Goal: Information Seeking & Learning: Find specific fact

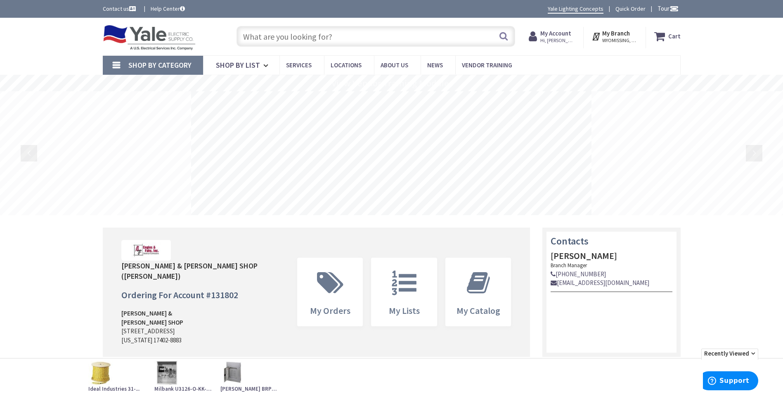
click at [314, 37] on input "text" at bounding box center [376, 36] width 279 height 21
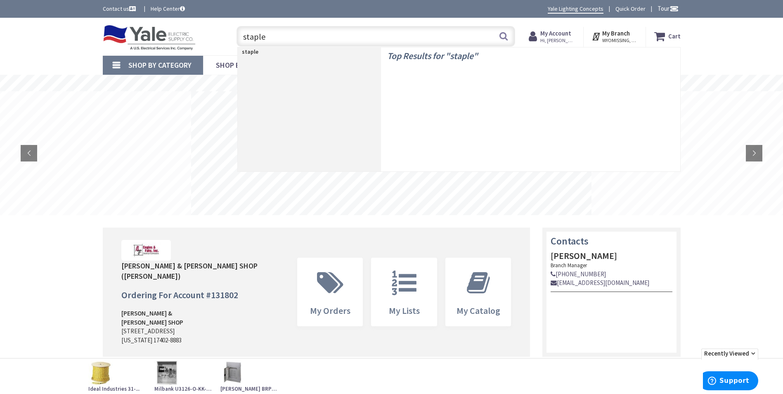
type input "staples"
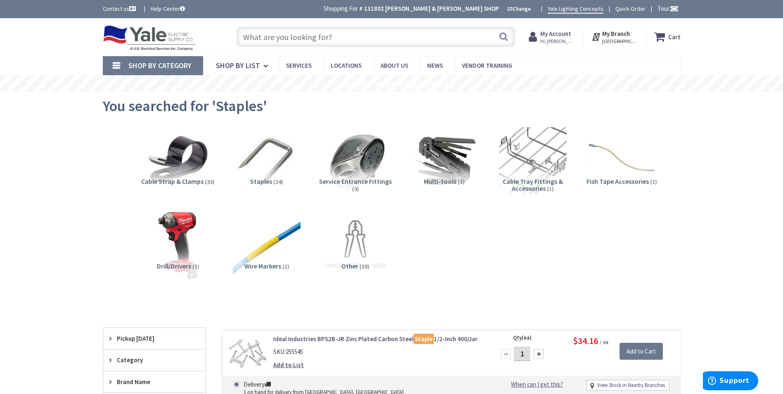
click at [388, 40] on input "text" at bounding box center [376, 36] width 279 height 21
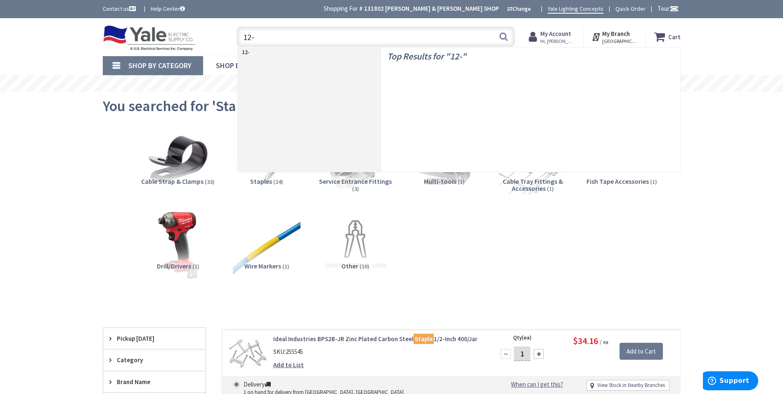
type input "12-2"
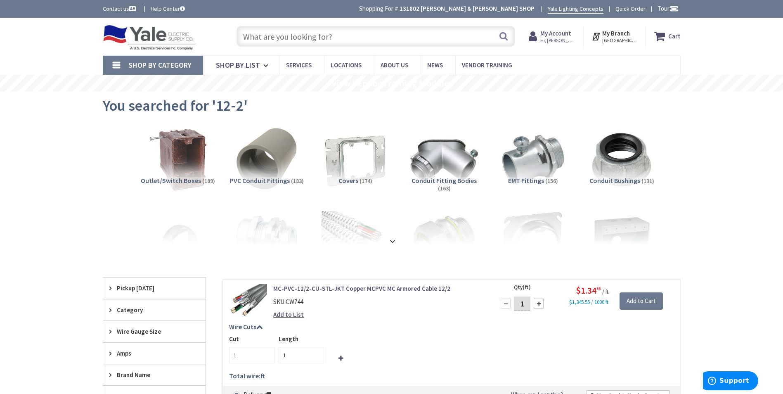
click at [350, 40] on input "text" at bounding box center [376, 36] width 279 height 21
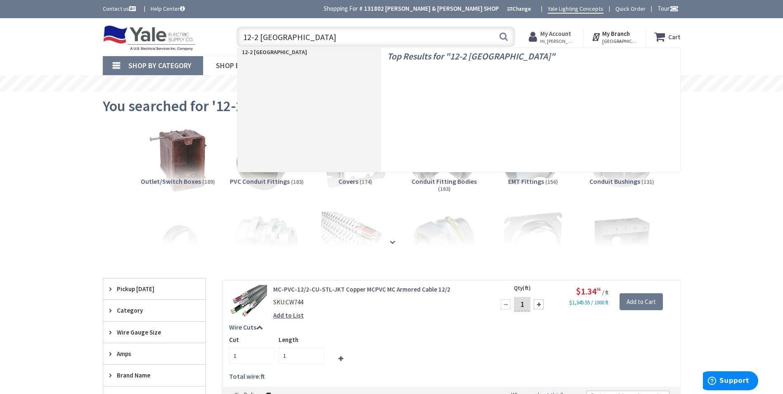
type input "12-2 romex"
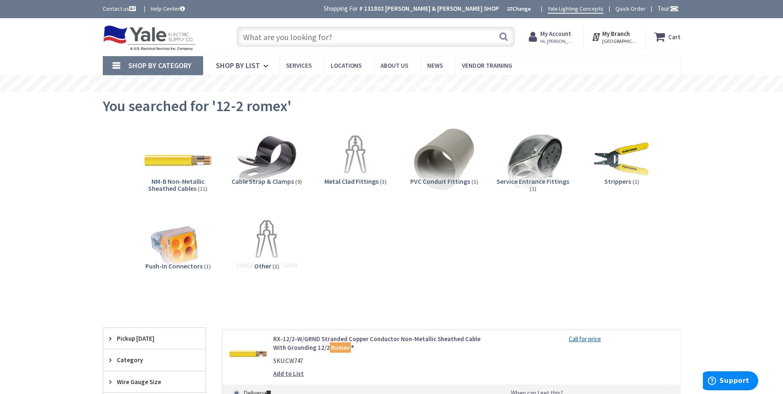
click at [362, 39] on input "text" at bounding box center [376, 36] width 279 height 21
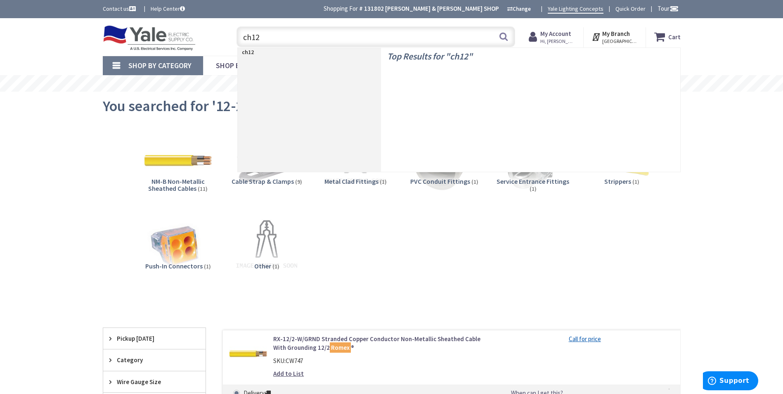
type input "ch120"
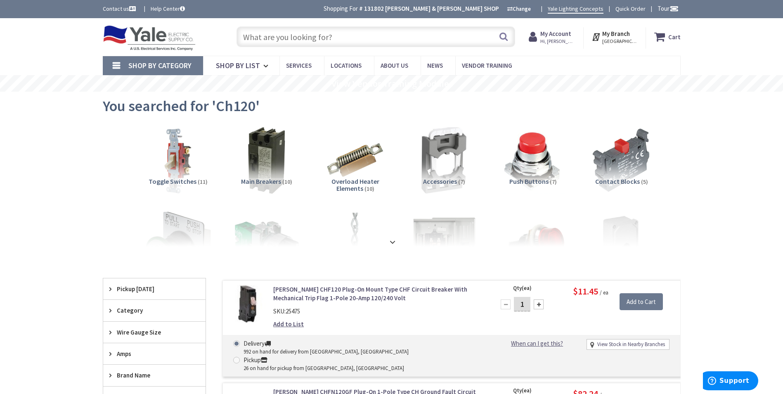
click at [356, 50] on div "Toggle Nav Search Cart My Cart Close" at bounding box center [392, 37] width 590 height 28
click at [355, 39] on input "text" at bounding box center [376, 36] width 279 height 21
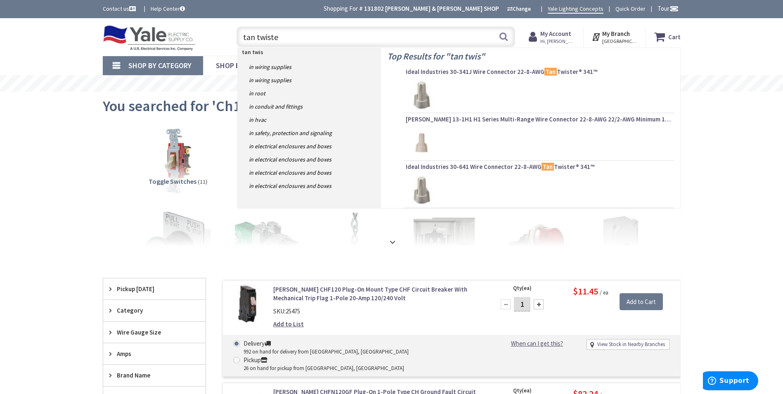
type input "tan twister"
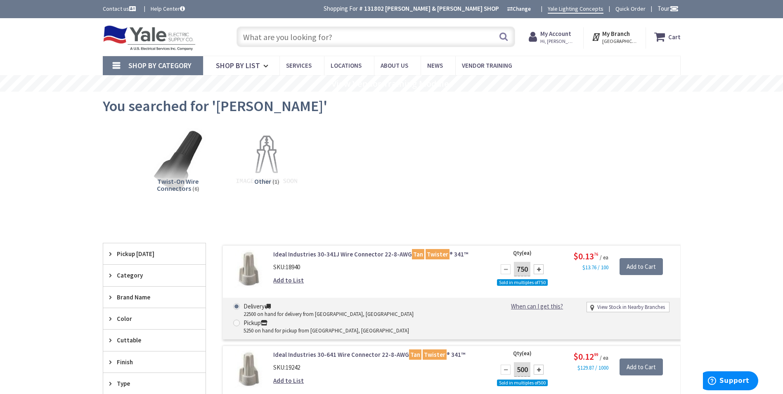
click at [351, 35] on input "text" at bounding box center [376, 36] width 279 height 21
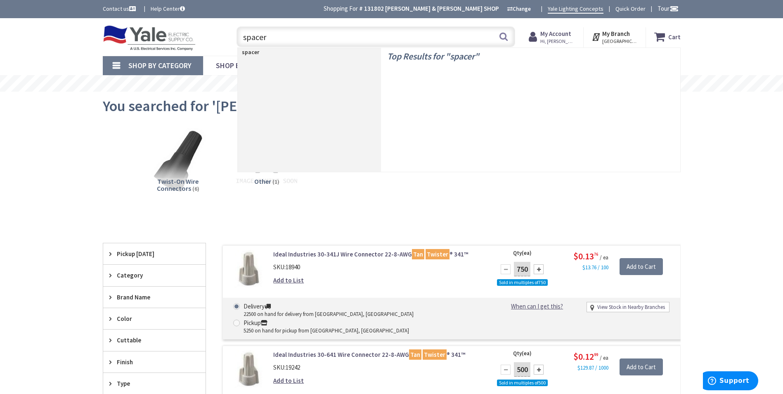
type input "spacers"
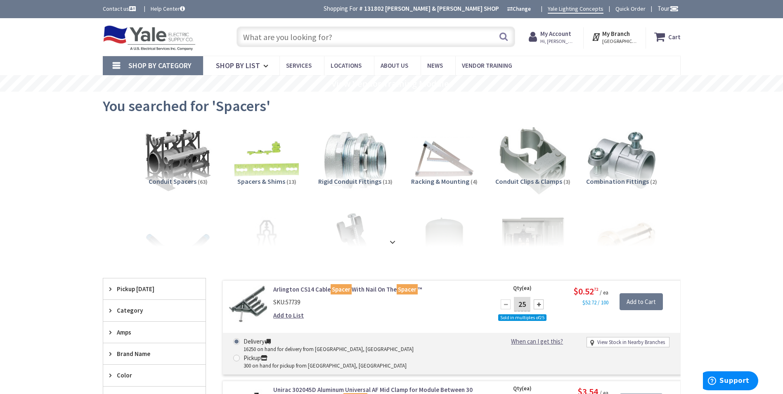
click at [349, 37] on input "text" at bounding box center [376, 36] width 279 height 21
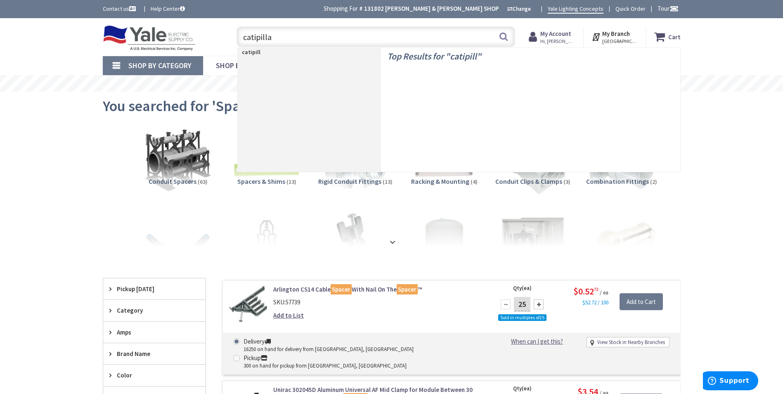
type input "catipillar"
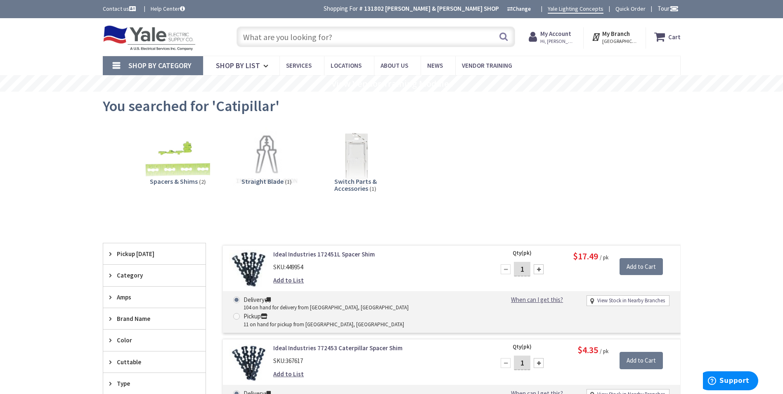
click at [352, 34] on input "text" at bounding box center [376, 36] width 279 height 21
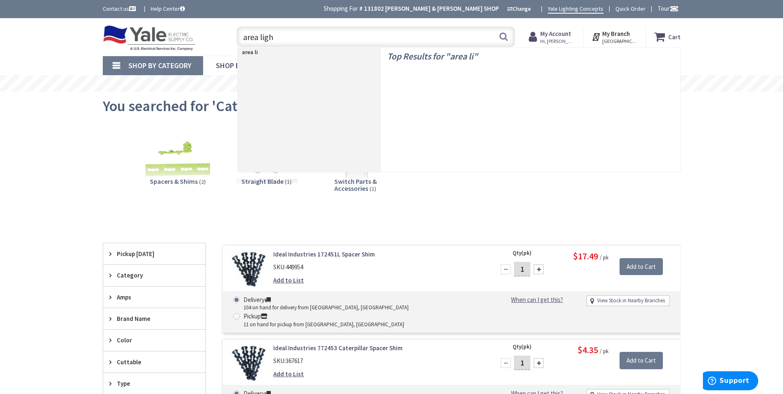
type input "area light"
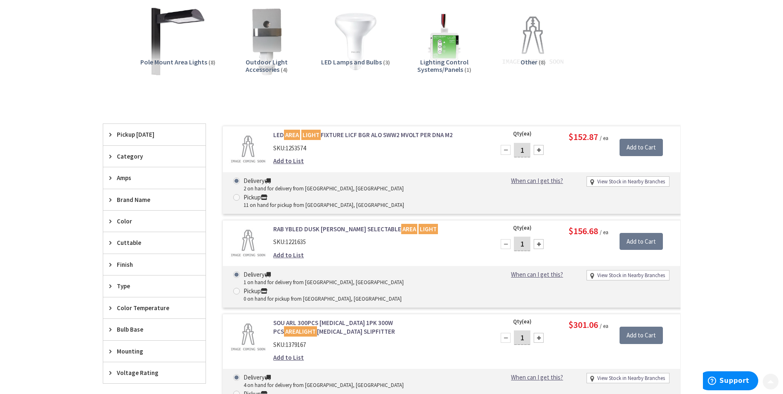
scroll to position [124, 0]
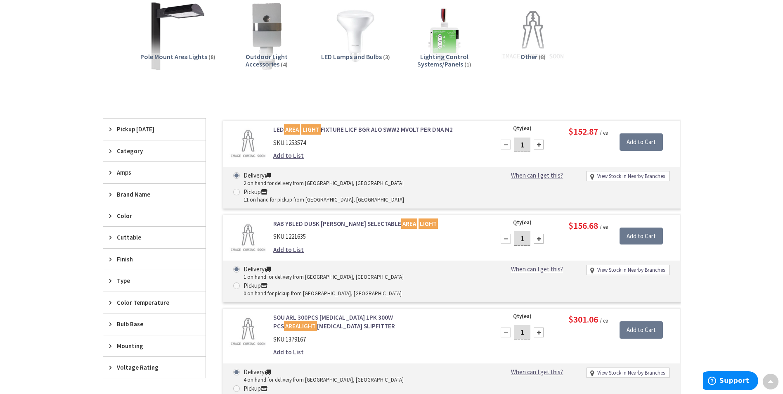
click at [145, 133] on span "Pickup [DATE]" at bounding box center [150, 129] width 67 height 9
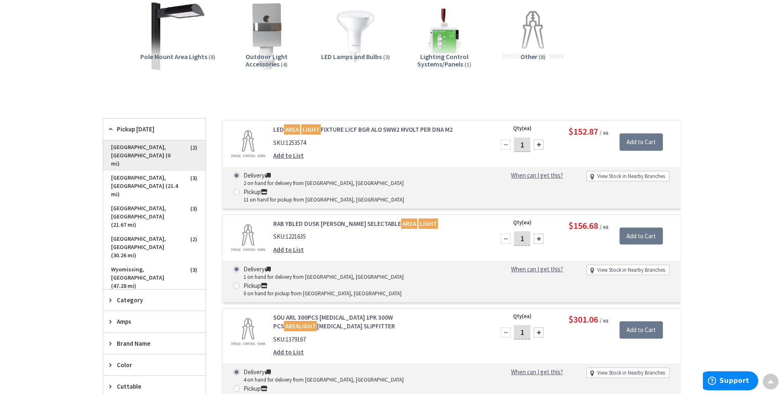
click at [141, 150] on span "[GEOGRAPHIC_DATA], [GEOGRAPHIC_DATA] (0 mi)" at bounding box center [154, 155] width 102 height 31
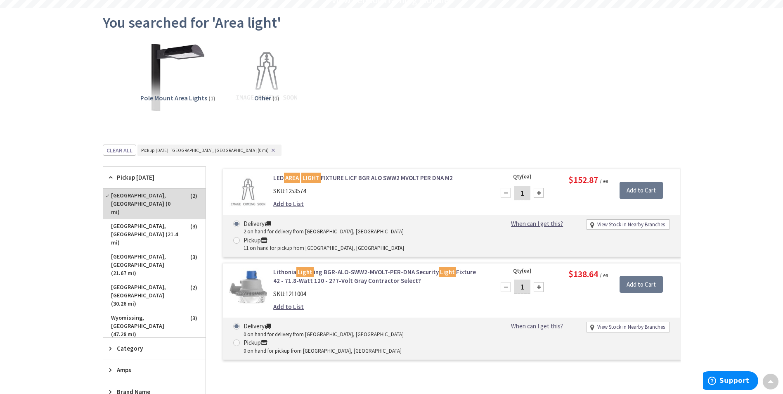
scroll to position [0, 0]
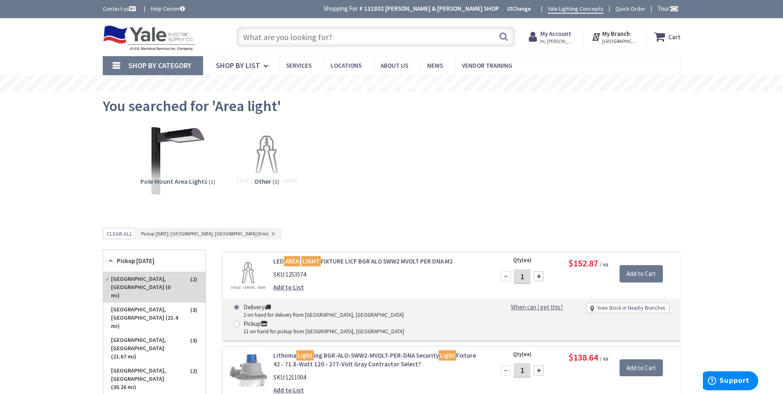
click at [330, 36] on input "text" at bounding box center [376, 36] width 279 height 21
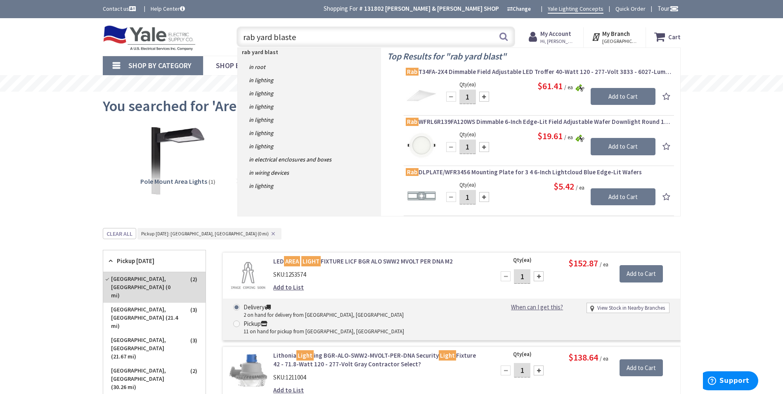
type input "rab yard blaster"
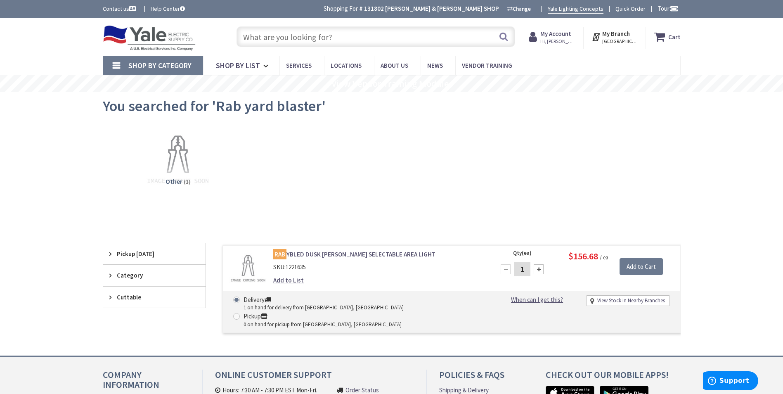
click at [341, 40] on input "text" at bounding box center [376, 36] width 279 height 21
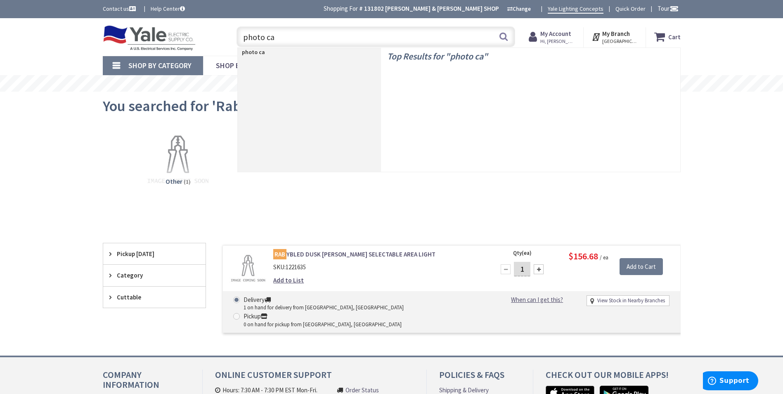
type input "photo cap"
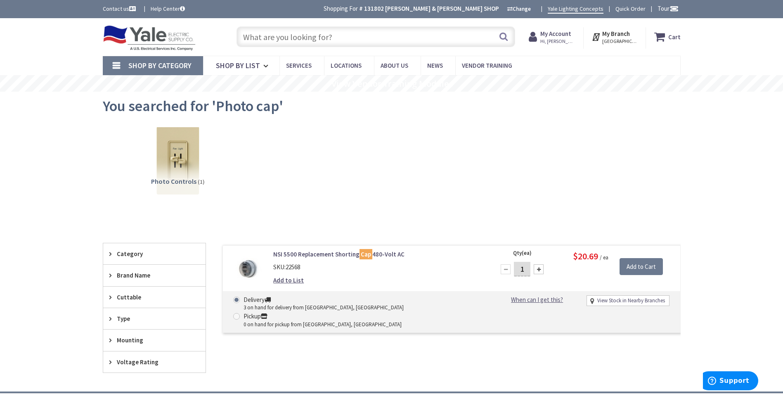
click at [308, 40] on input "text" at bounding box center [376, 36] width 279 height 21
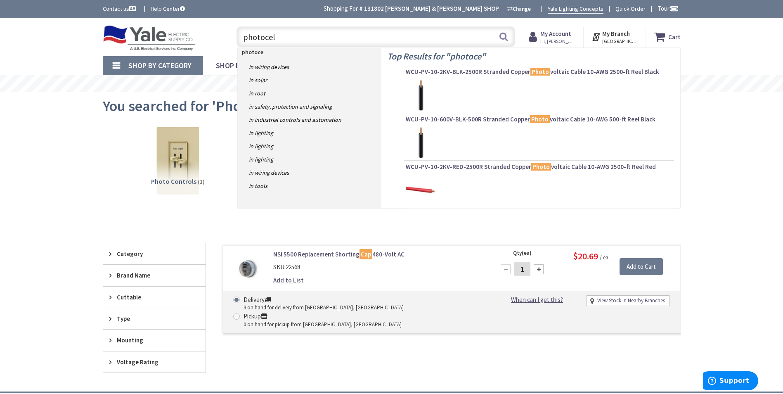
type input "photocell"
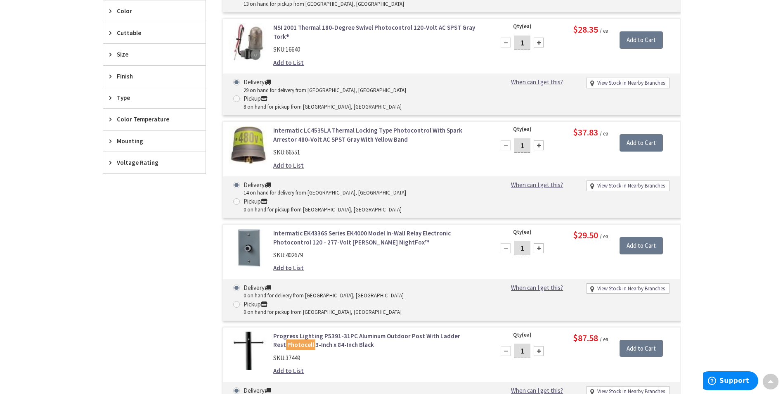
scroll to position [249, 0]
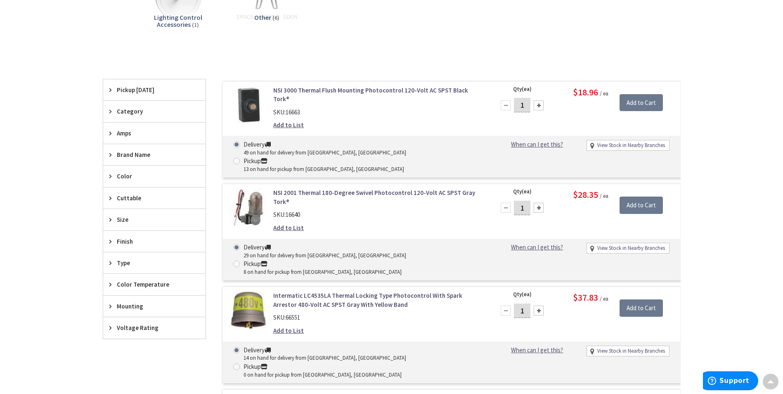
click at [137, 88] on span "Pickup [DATE]" at bounding box center [150, 89] width 67 height 9
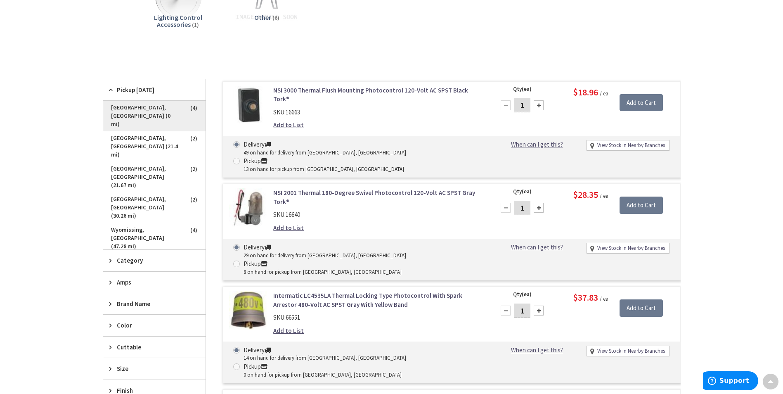
click at [159, 110] on span "York, PA (0 mi)" at bounding box center [154, 116] width 102 height 31
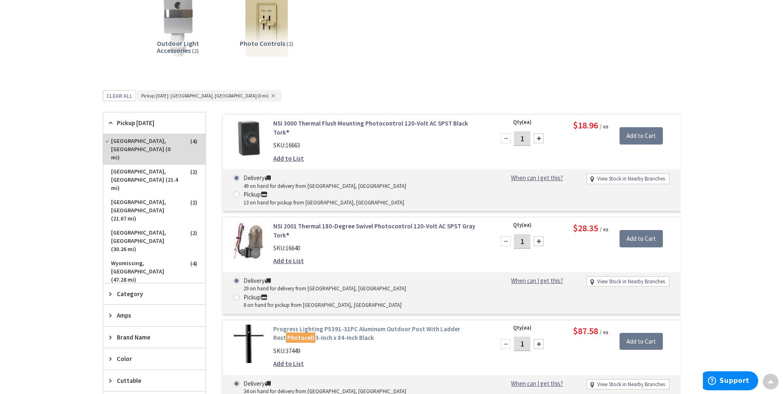
scroll to position [207, 0]
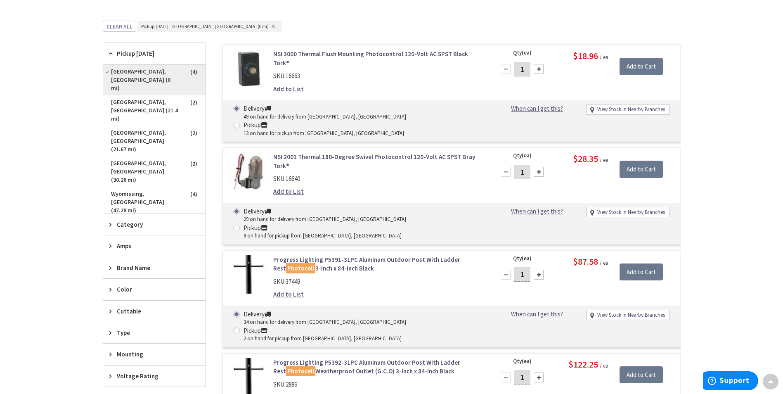
click at [143, 70] on span "York, PA (0 mi)" at bounding box center [154, 80] width 102 height 31
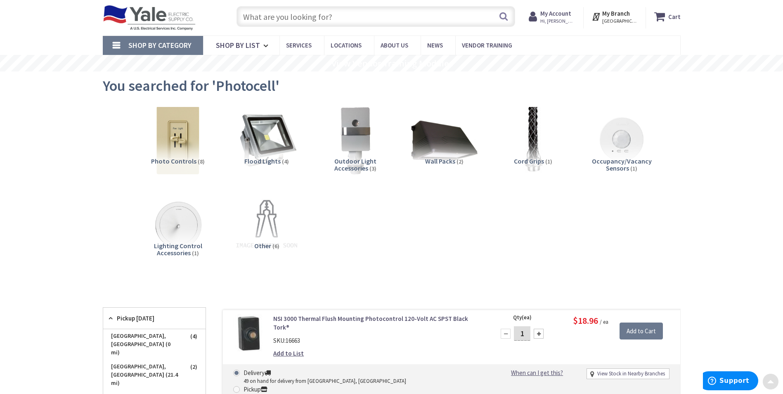
scroll to position [0, 0]
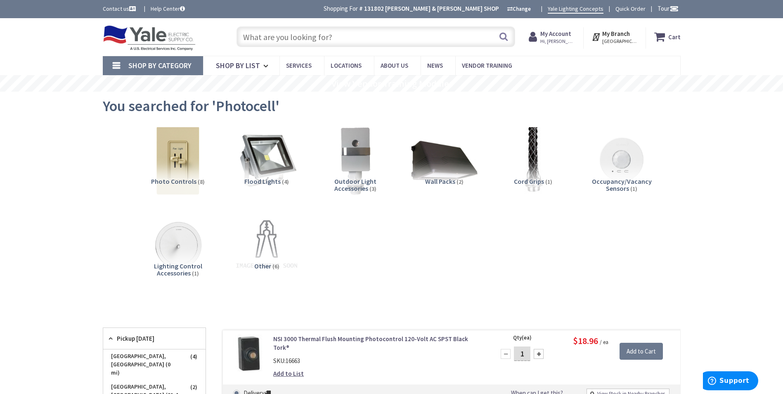
click at [316, 40] on input "text" at bounding box center [376, 36] width 279 height 21
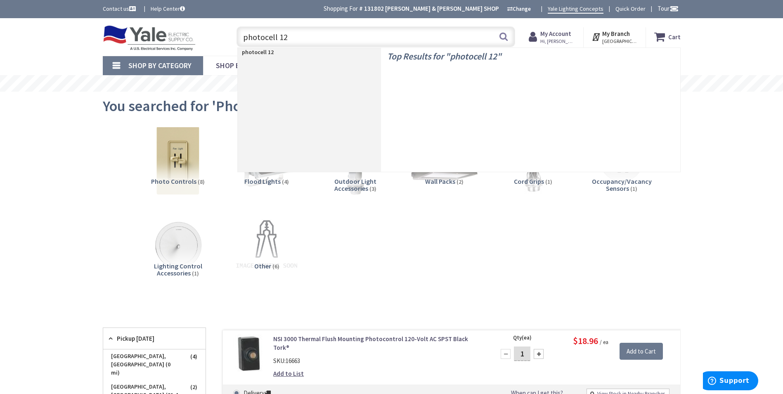
type input "photocell 120"
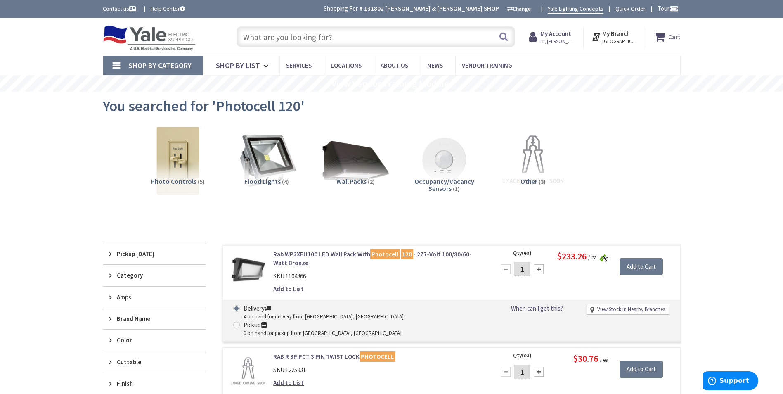
click at [344, 38] on input "text" at bounding box center [376, 36] width 279 height 21
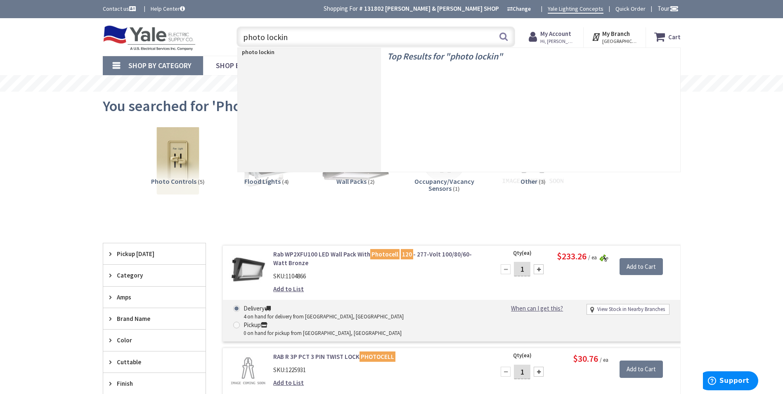
type input "photo locking"
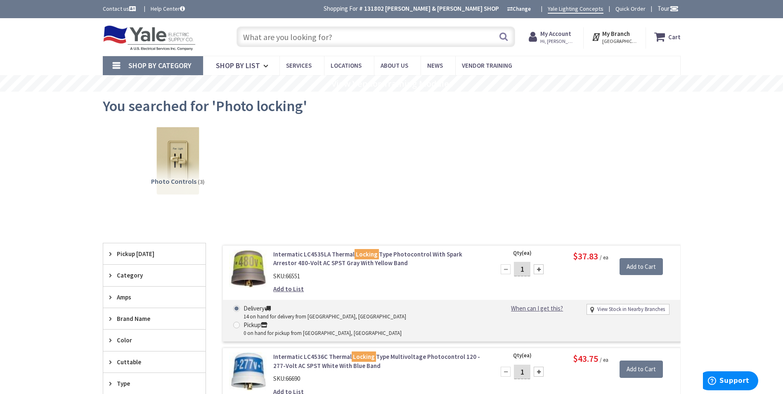
click at [285, 42] on input "text" at bounding box center [376, 36] width 279 height 21
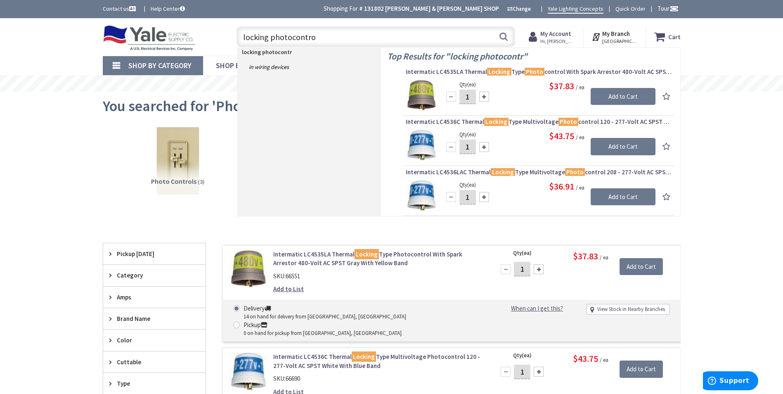
type input "locking photocontrol"
